Goal: Task Accomplishment & Management: Manage account settings

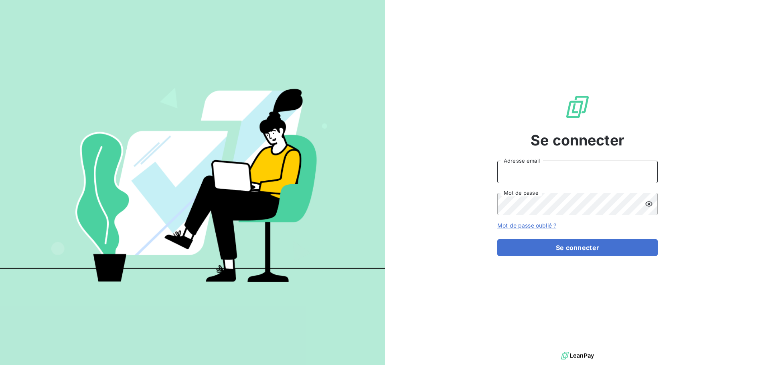
click at [534, 171] on input "Adresse email" at bounding box center [577, 172] width 160 height 22
type input "[EMAIL_ADDRESS][DOMAIN_NAME]"
click at [497, 239] on button "Se connecter" at bounding box center [577, 247] width 160 height 17
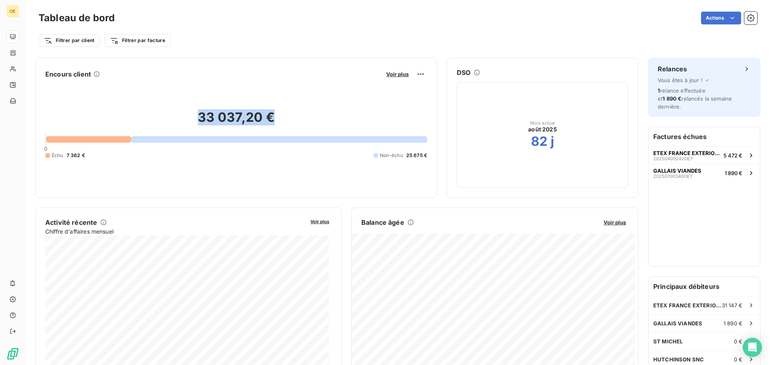
drag, startPoint x: 270, startPoint y: 119, endPoint x: 195, endPoint y: 118, distance: 74.6
click at [195, 118] on h2 "33 037,20 €" at bounding box center [236, 121] width 382 height 24
drag, startPoint x: 197, startPoint y: 117, endPoint x: 280, endPoint y: 115, distance: 83.0
click at [280, 115] on h2 "33 037,20 €" at bounding box center [236, 121] width 382 height 24
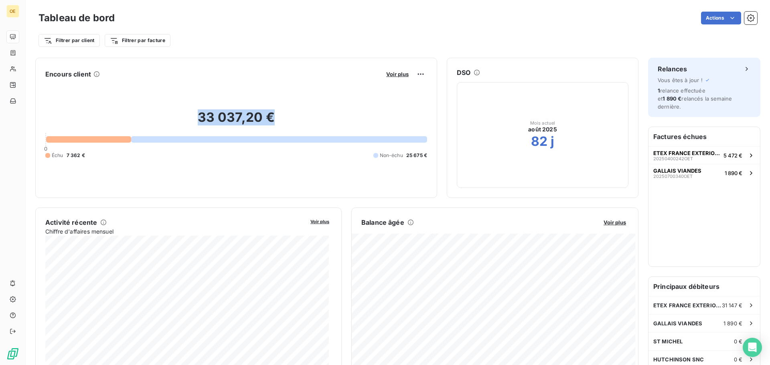
click at [280, 115] on h2 "33 037,20 €" at bounding box center [236, 121] width 382 height 24
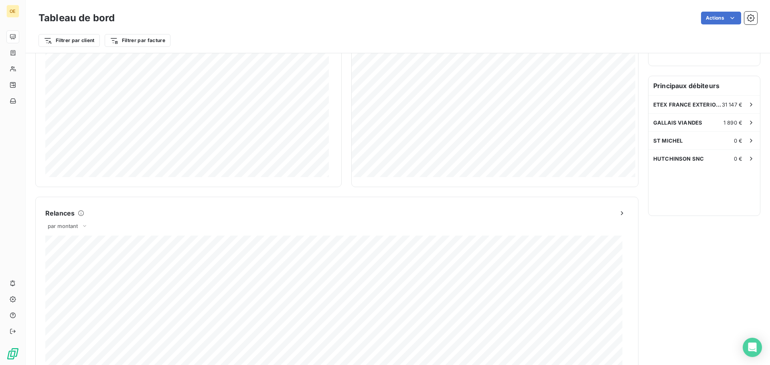
scroll to position [161, 0]
